Goal: Task Accomplishment & Management: Use online tool/utility

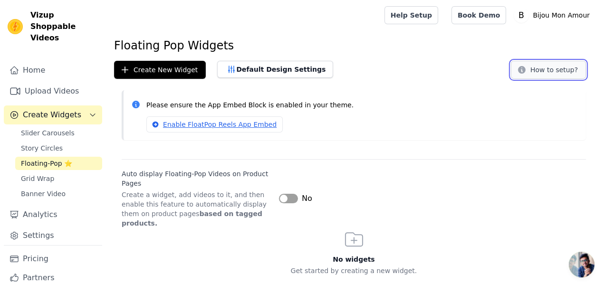
click at [525, 70] on icon at bounding box center [522, 70] width 8 height 8
click at [237, 72] on button "Default Design Settings" at bounding box center [275, 69] width 116 height 17
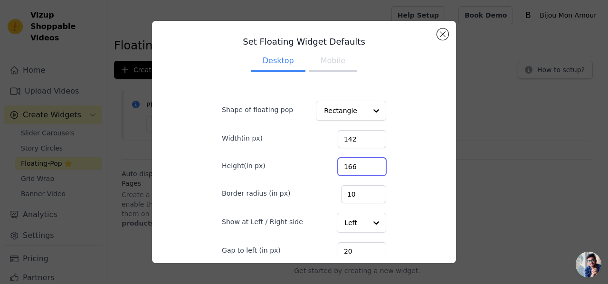
drag, startPoint x: 347, startPoint y: 168, endPoint x: 326, endPoint y: 167, distance: 20.9
click at [326, 167] on div "Height(in px) 166" at bounding box center [304, 166] width 164 height 20
type input "200"
click at [364, 165] on input "200" at bounding box center [362, 167] width 48 height 18
click at [346, 138] on input "142" at bounding box center [362, 139] width 48 height 18
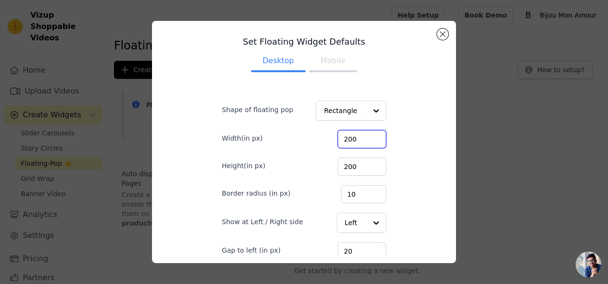
type input "200"
click at [362, 138] on input "200" at bounding box center [362, 139] width 48 height 18
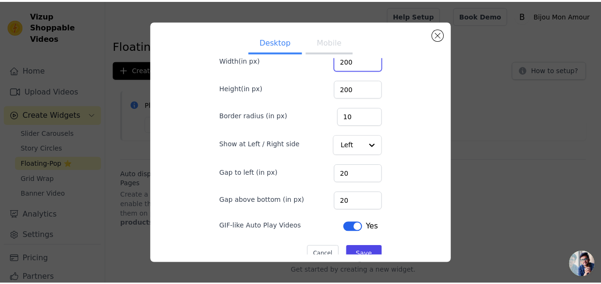
scroll to position [90, 0]
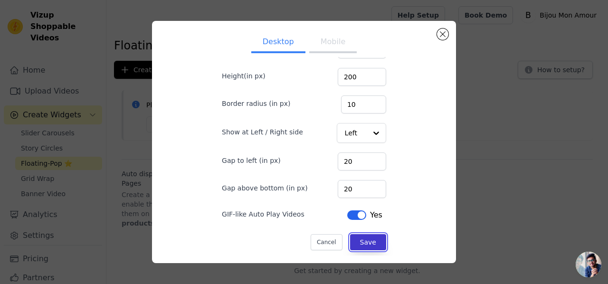
click at [350, 241] on button "Save" at bounding box center [368, 242] width 36 height 16
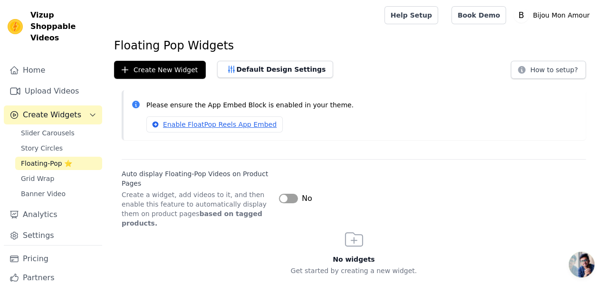
scroll to position [0, 0]
click at [37, 229] on link "Settings" at bounding box center [53, 235] width 98 height 19
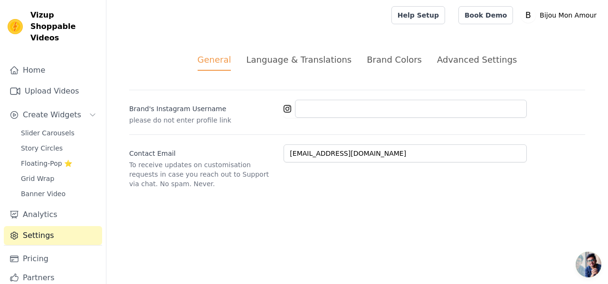
click at [382, 60] on div "Brand Colors" at bounding box center [394, 59] width 55 height 13
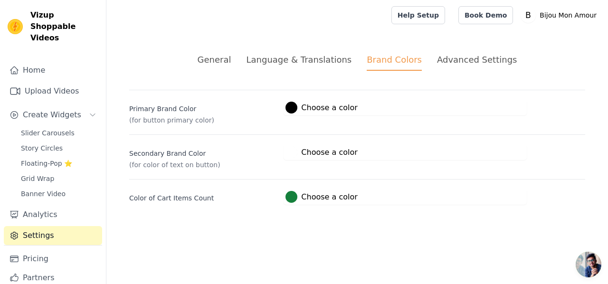
click at [290, 198] on div at bounding box center [291, 197] width 12 height 12
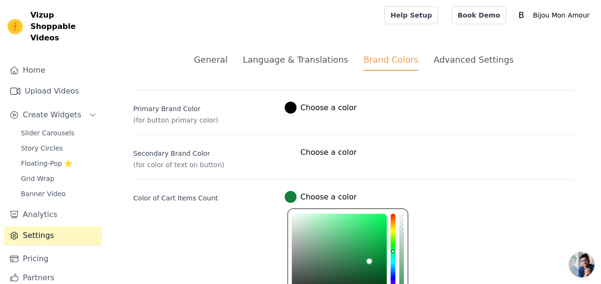
scroll to position [66, 0]
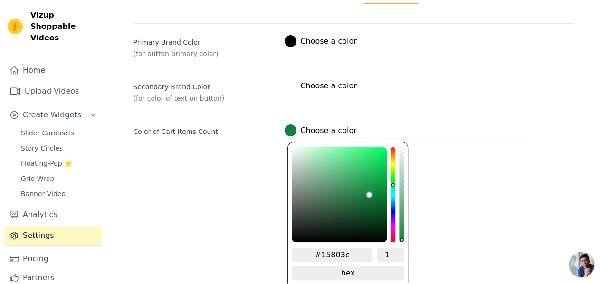
type input "#801480"
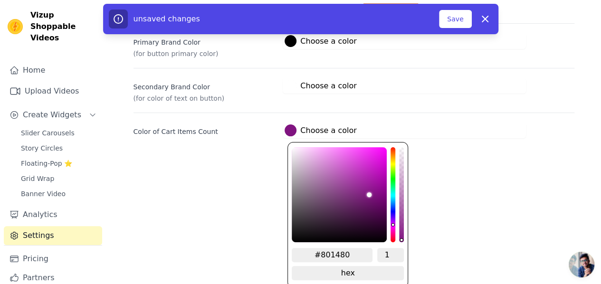
click at [391, 224] on div "hue channel" at bounding box center [392, 194] width 5 height 95
type input "#f073f0"
click at [340, 151] on div "color picker" at bounding box center [339, 194] width 95 height 95
type input "#fd98fd"
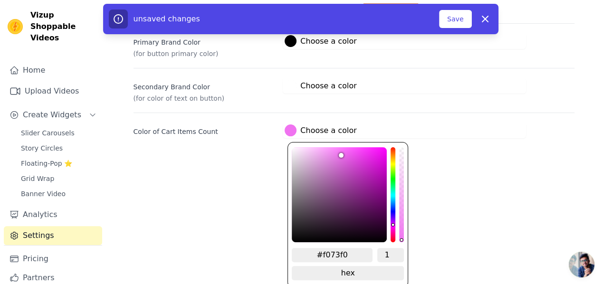
type input "#fd98fd"
click at [328, 147] on div "color picker" at bounding box center [339, 194] width 95 height 95
type input "#fdacfd"
click at [321, 147] on div "color picker" at bounding box center [339, 194] width 95 height 95
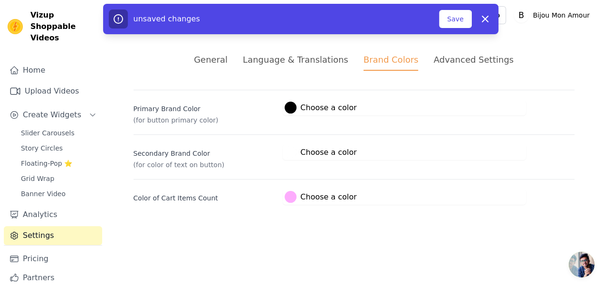
scroll to position [0, 0]
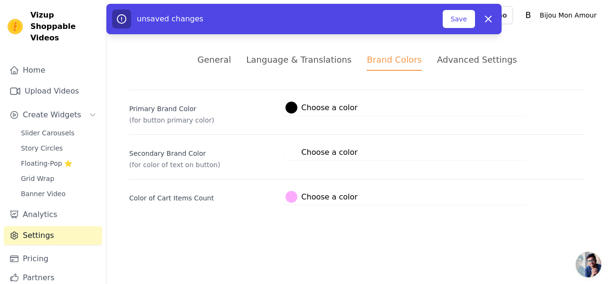
click at [389, 113] on div "Primary Brand Color (for button primary color) #000000 Choose a color #000000 1…" at bounding box center [357, 147] width 456 height 115
click at [456, 19] on button "Save" at bounding box center [459, 19] width 32 height 18
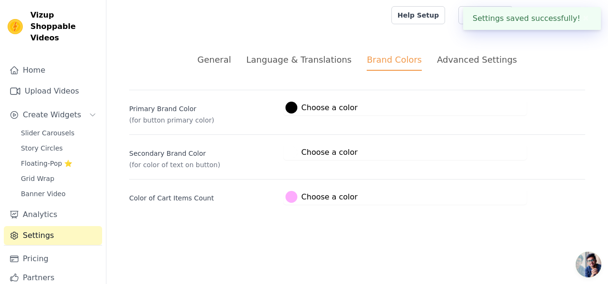
click at [451, 60] on div "Advanced Settings" at bounding box center [477, 59] width 80 height 13
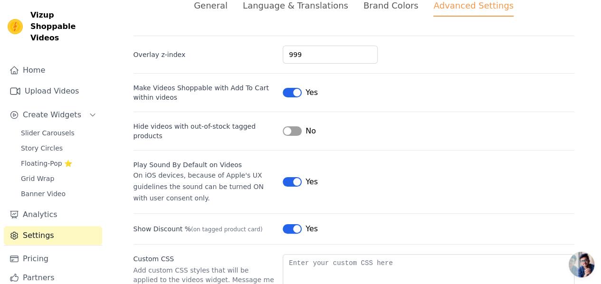
scroll to position [56, 0]
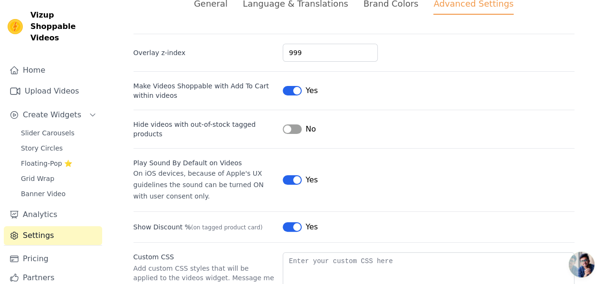
click at [290, 175] on button "Label" at bounding box center [292, 179] width 19 height 9
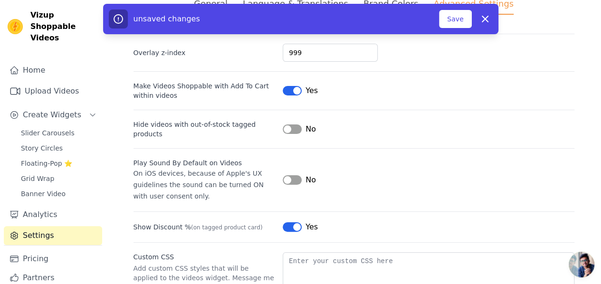
click at [290, 175] on button "Label" at bounding box center [292, 179] width 19 height 9
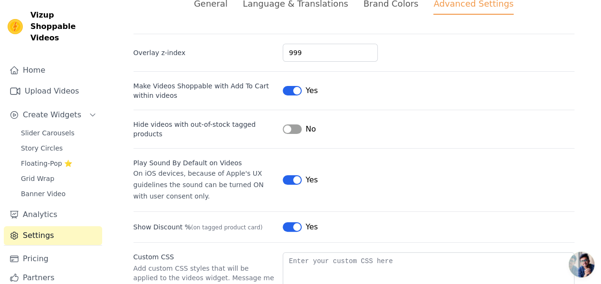
click at [290, 175] on button "Label" at bounding box center [292, 179] width 19 height 9
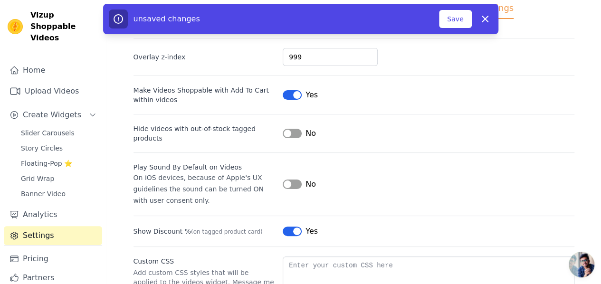
scroll to position [52, 0]
click at [456, 24] on button "Save" at bounding box center [455, 19] width 32 height 18
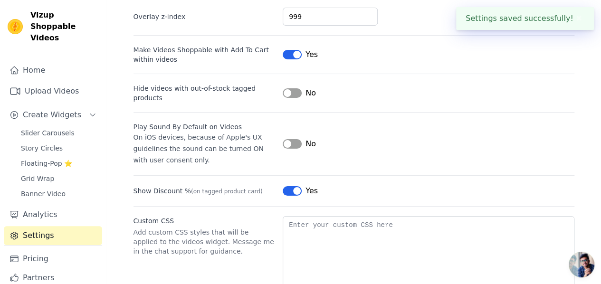
scroll to position [94, 0]
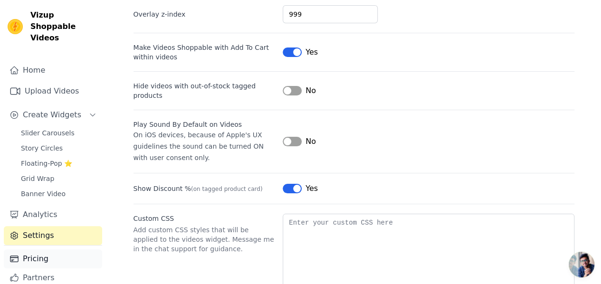
click at [30, 249] on link "Pricing" at bounding box center [53, 258] width 98 height 19
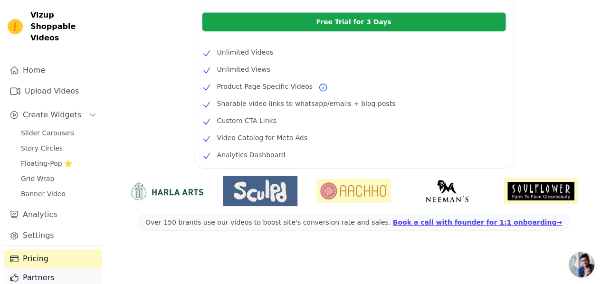
scroll to position [18, 0]
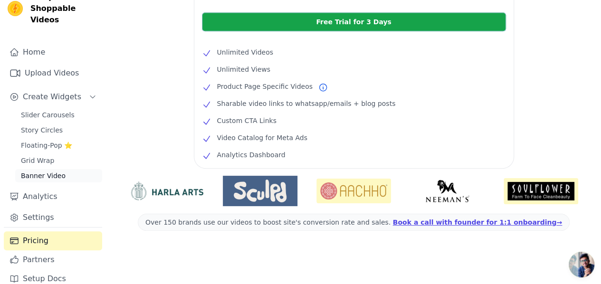
click at [43, 171] on span "Banner Video" at bounding box center [43, 175] width 45 height 9
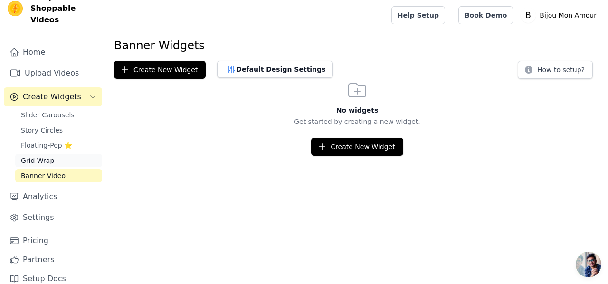
click at [40, 156] on span "Grid Wrap" at bounding box center [37, 160] width 33 height 9
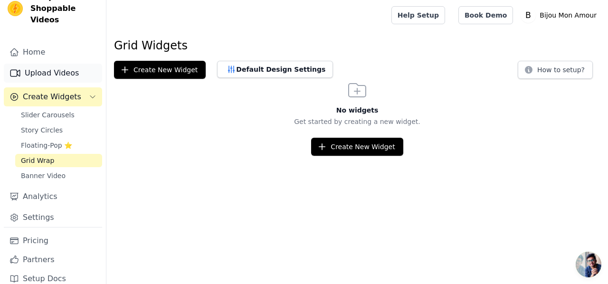
click at [58, 65] on link "Upload Videos" at bounding box center [53, 73] width 98 height 19
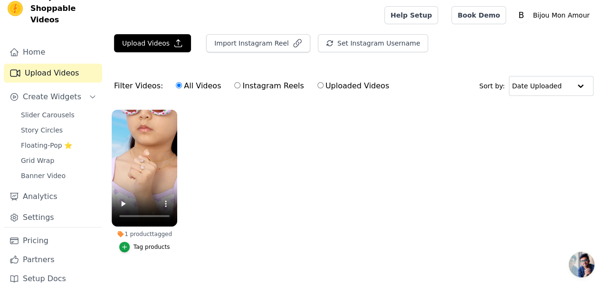
click at [234, 190] on ul "1 product tagged Tag products" at bounding box center [353, 190] width 494 height 172
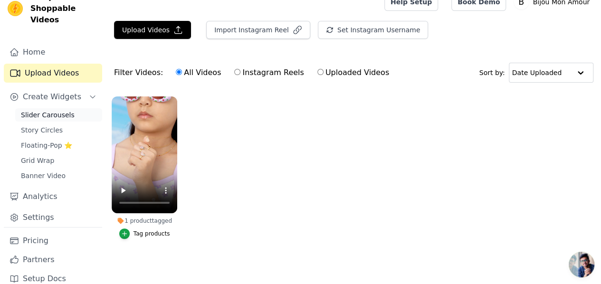
click at [50, 110] on span "Slider Carousels" at bounding box center [48, 114] width 54 height 9
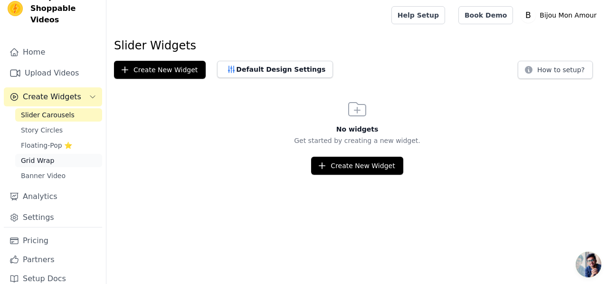
click at [39, 156] on span "Grid Wrap" at bounding box center [37, 160] width 33 height 9
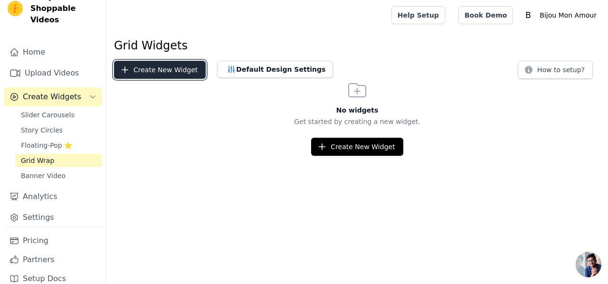
click at [146, 70] on button "Create New Widget" at bounding box center [160, 70] width 92 height 18
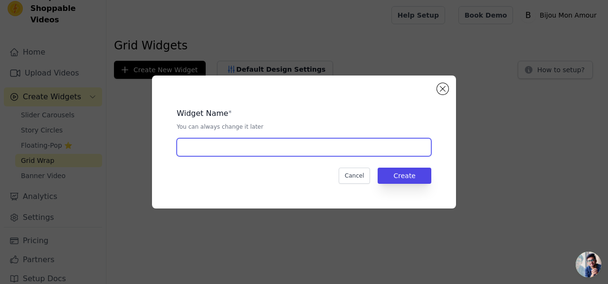
click at [217, 149] on input "text" at bounding box center [304, 147] width 255 height 18
type input "o"
click at [233, 147] on input "Offre en cours : rentrée sereine" at bounding box center [304, 147] width 255 height 18
type input "Offre en cours : Rentrée sereine"
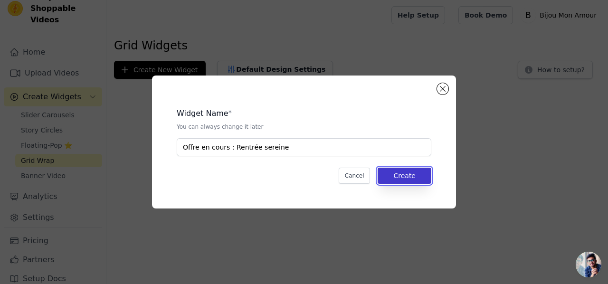
click at [407, 178] on button "Create" at bounding box center [404, 176] width 54 height 16
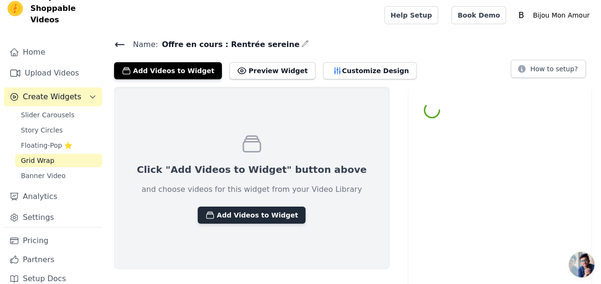
click at [252, 217] on button "Add Videos to Widget" at bounding box center [252, 215] width 108 height 17
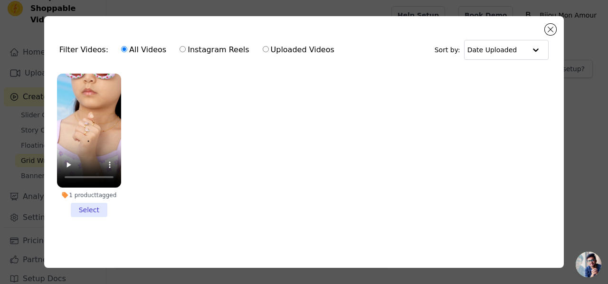
click at [91, 205] on li "1 product tagged Select" at bounding box center [89, 145] width 64 height 143
click at [0, 0] on input "1 product tagged Select" at bounding box center [0, 0] width 0 height 0
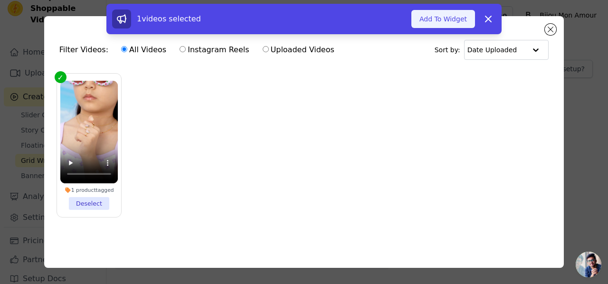
click at [448, 22] on button "Add To Widget" at bounding box center [443, 19] width 64 height 18
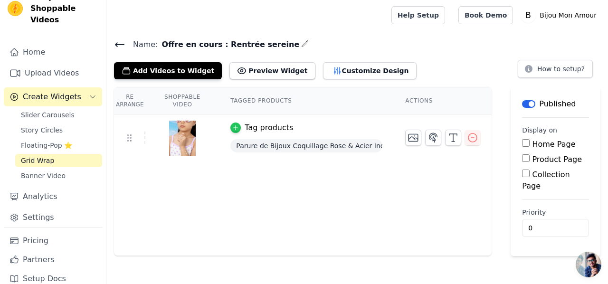
click at [236, 125] on icon "button" at bounding box center [235, 127] width 7 height 7
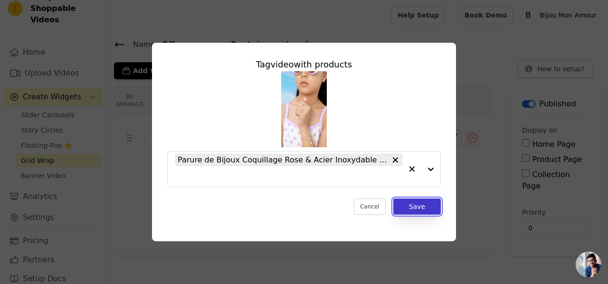
click at [406, 206] on button "Save" at bounding box center [416, 206] width 47 height 16
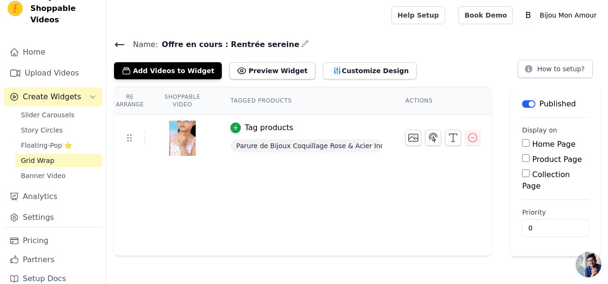
click at [525, 159] on input "Product Page" at bounding box center [526, 158] width 8 height 8
checkbox input "true"
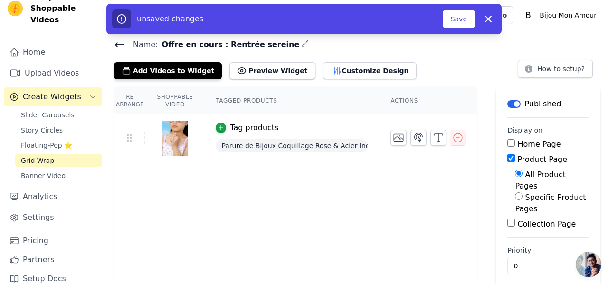
click at [515, 192] on input "Specific Product Pages" at bounding box center [519, 196] width 8 height 8
radio input "true"
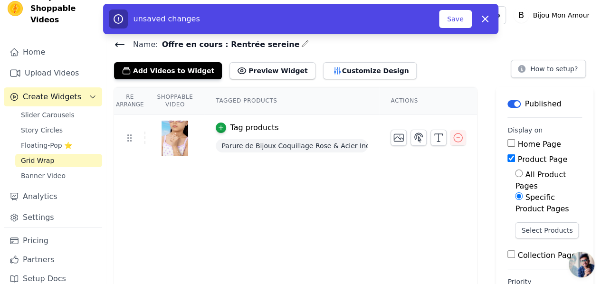
click at [507, 139] on input "Home Page" at bounding box center [511, 143] width 8 height 8
checkbox input "true"
click at [507, 155] on input "Product Page" at bounding box center [511, 158] width 8 height 8
checkbox input "false"
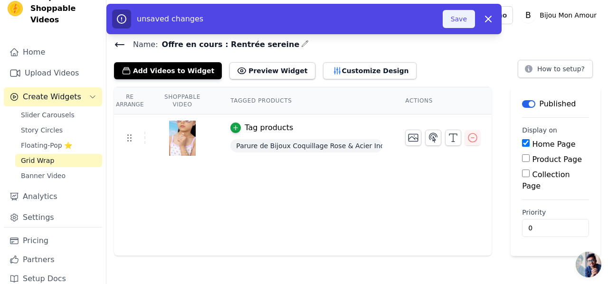
click at [461, 23] on button "Save" at bounding box center [459, 19] width 32 height 18
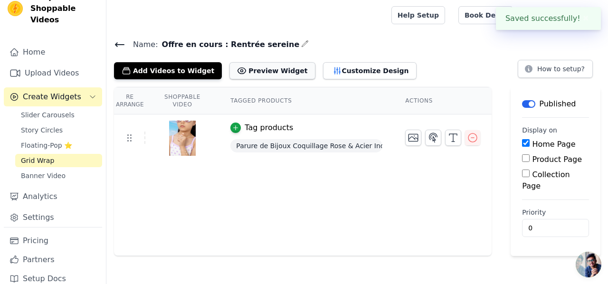
click at [264, 76] on button "Preview Widget" at bounding box center [271, 70] width 85 height 17
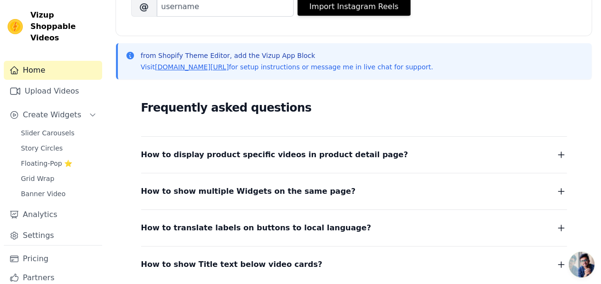
scroll to position [171, 0]
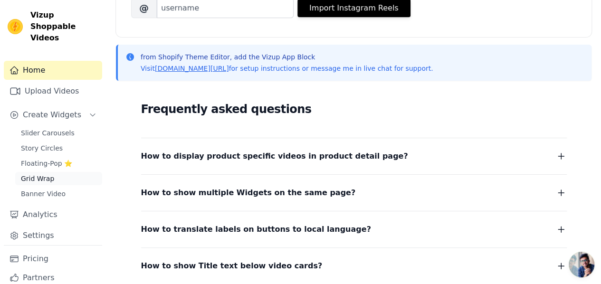
click at [42, 174] on span "Grid Wrap" at bounding box center [37, 178] width 33 height 9
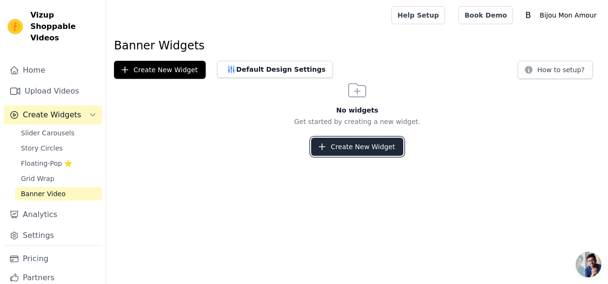
click at [340, 149] on button "Create New Widget" at bounding box center [357, 147] width 92 height 18
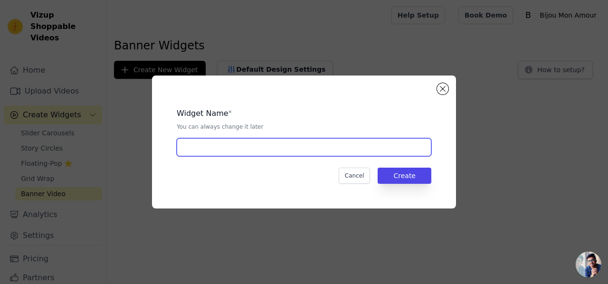
click at [322, 149] on input "text" at bounding box center [304, 147] width 255 height 18
click at [281, 148] on input "text" at bounding box center [304, 147] width 255 height 18
type input "Bannière lancement"
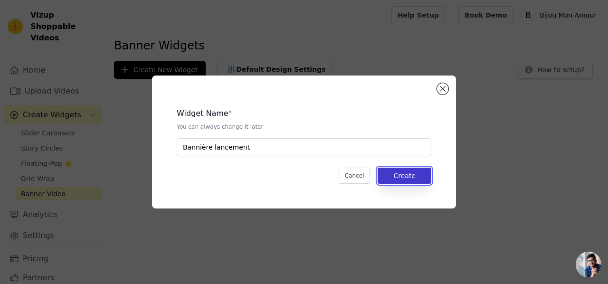
click at [392, 174] on button "Create" at bounding box center [404, 176] width 54 height 16
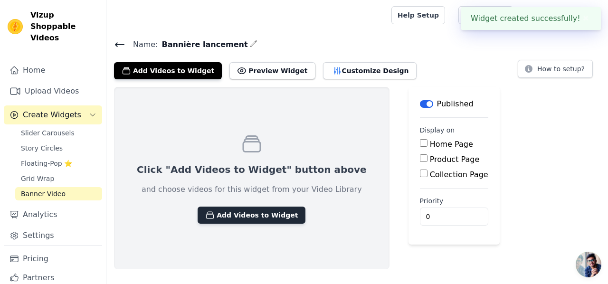
click at [236, 215] on button "Add Videos to Widget" at bounding box center [252, 215] width 108 height 17
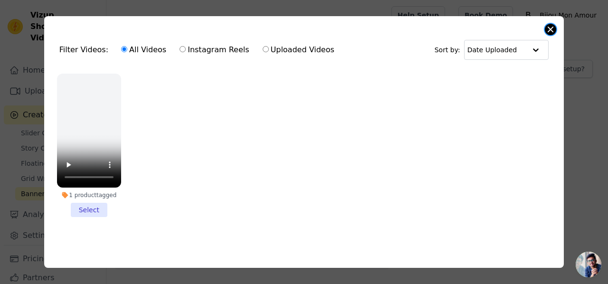
click at [554, 26] on button "Close modal" at bounding box center [550, 29] width 11 height 11
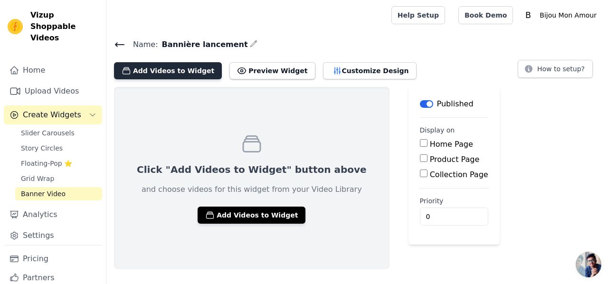
click at [186, 68] on button "Add Videos to Widget" at bounding box center [168, 70] width 108 height 17
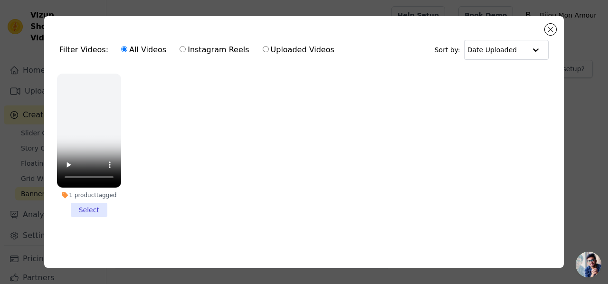
click at [267, 47] on label "Uploaded Videos" at bounding box center [298, 50] width 73 height 12
click at [267, 47] on input "Uploaded Videos" at bounding box center [266, 49] width 6 height 6
radio input "true"
click at [526, 45] on div at bounding box center [535, 49] width 19 height 19
click at [551, 29] on button "Close modal" at bounding box center [550, 29] width 11 height 11
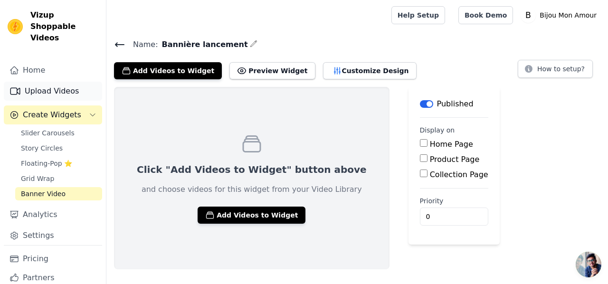
click at [39, 82] on link "Upload Videos" at bounding box center [53, 91] width 98 height 19
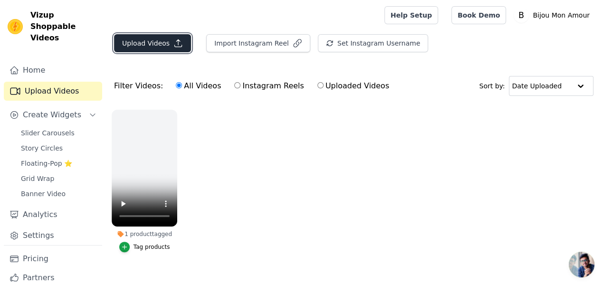
click at [160, 41] on button "Upload Videos" at bounding box center [152, 43] width 77 height 18
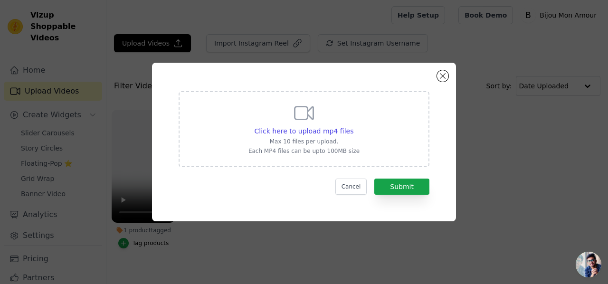
click at [312, 123] on icon at bounding box center [304, 113] width 23 height 23
click at [353, 126] on input "Click here to upload mp4 files Max 10 files per upload. Each MP4 files can be u…" at bounding box center [353, 126] width 0 height 0
type input "C:\fakepath\papeterie ado adulte.mp4"
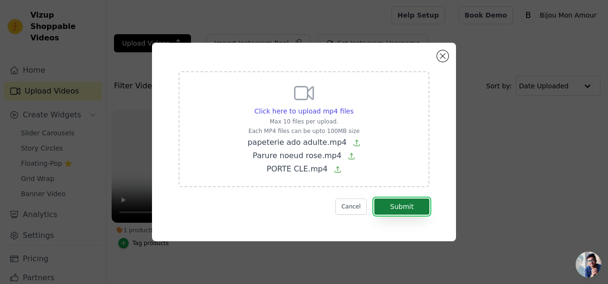
click at [392, 203] on button "Submit" at bounding box center [401, 206] width 55 height 16
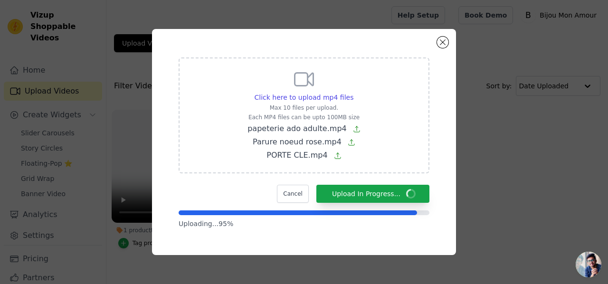
click at [349, 211] on div at bounding box center [298, 212] width 238 height 5
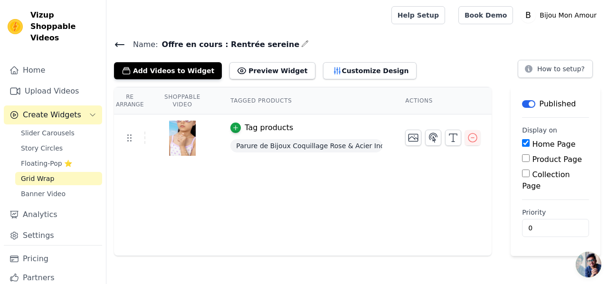
scroll to position [18, 0]
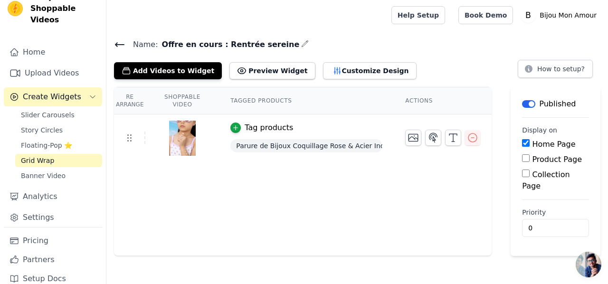
click at [185, 141] on img at bounding box center [182, 138] width 27 height 46
